Goal: Ask a question: Seek information or help from site administrators or community

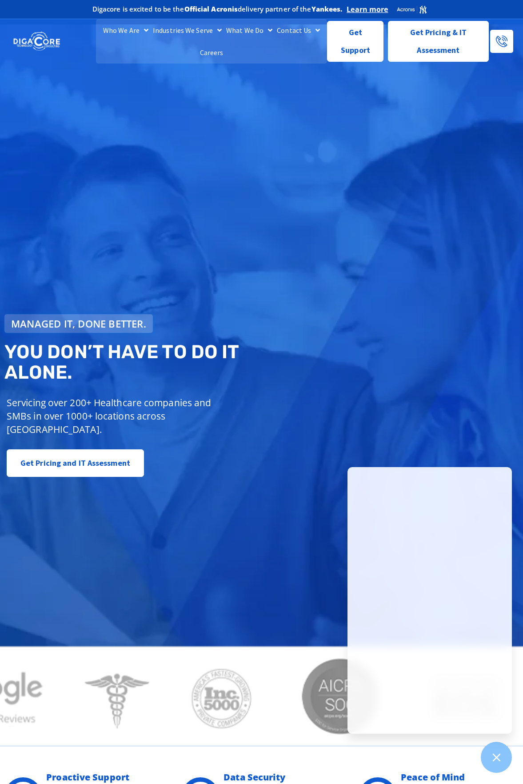
click at [227, 442] on div "Managed IT, done better. You don’t have to do IT alone. Servicing over 200+ Hea…" at bounding box center [135, 395] width 271 height 171
click at [369, 43] on span "Get Support" at bounding box center [355, 38] width 41 height 36
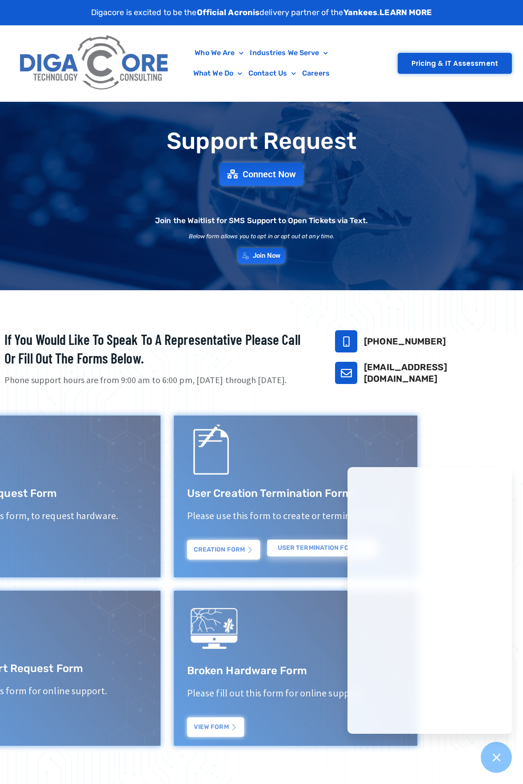
click at [265, 409] on div "User Creation Termination Form Please use this form to create or terminate a us…" at bounding box center [390, 496] width 257 height 175
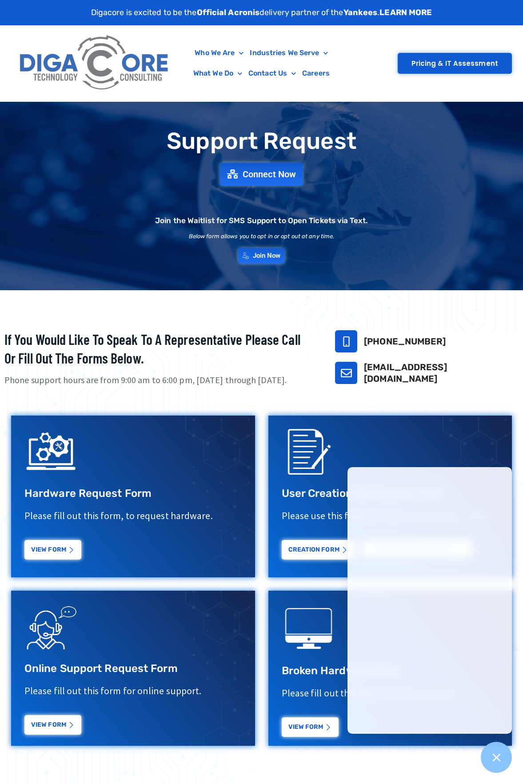
click at [230, 400] on div "If you would like to speak to a representative please call or fill out the form…" at bounding box center [261, 541] width 523 height 431
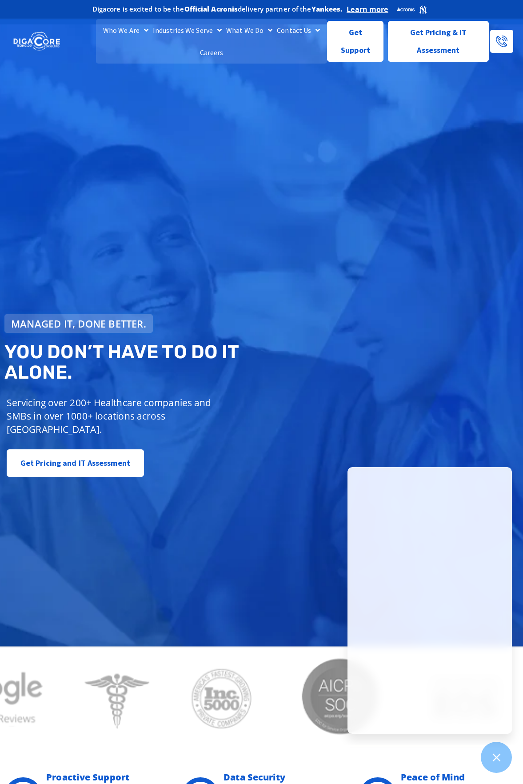
click at [203, 576] on div "Managed IT, done better. You don’t have to do IT alone. Servicing over 200+ Hea…" at bounding box center [261, 384] width 523 height 721
click at [346, 43] on span "Get Support" at bounding box center [355, 38] width 41 height 36
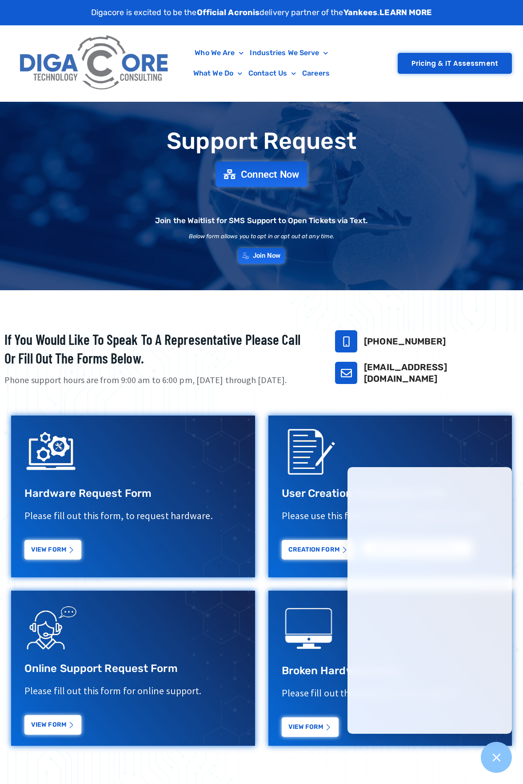
click at [262, 181] on link "Connect Now" at bounding box center [262, 174] width 92 height 25
